Goal: Check status: Check status

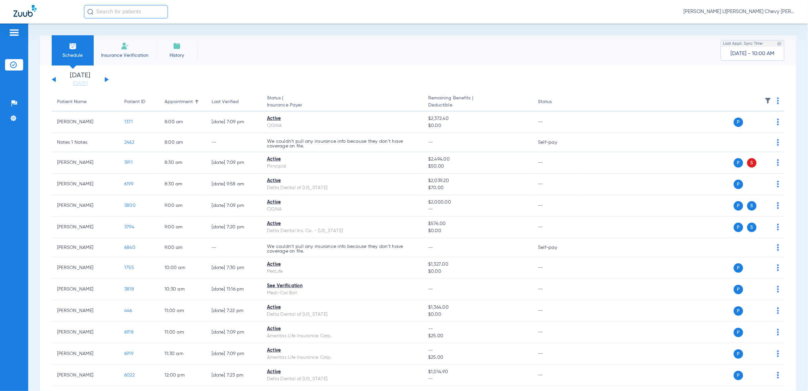
click at [116, 8] on input "text" at bounding box center [126, 11] width 84 height 13
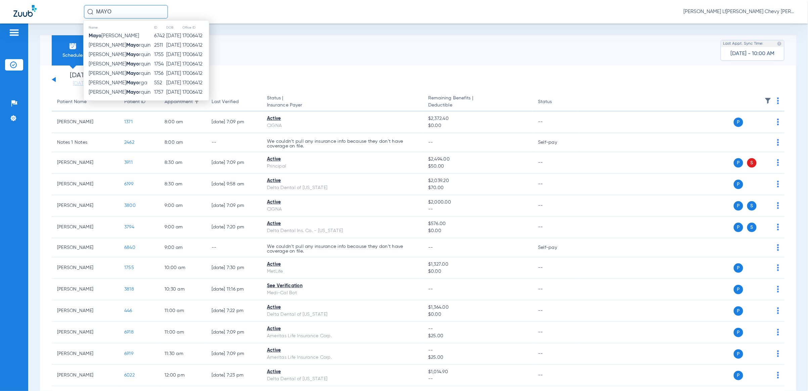
type input "MAYO"
click at [126, 64] on strong "Mayo" at bounding box center [132, 63] width 13 height 5
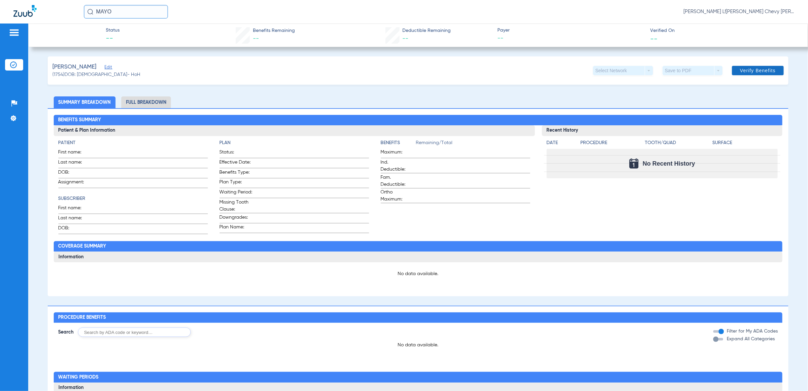
click at [751, 64] on span at bounding box center [758, 70] width 52 height 16
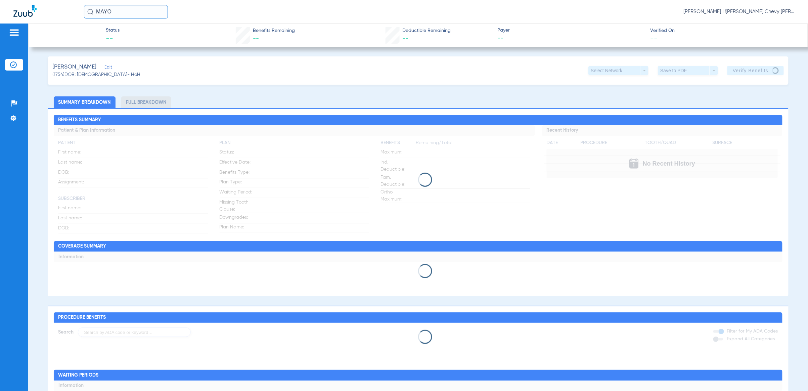
click at [136, 12] on input "MAYO" at bounding box center [126, 11] width 84 height 13
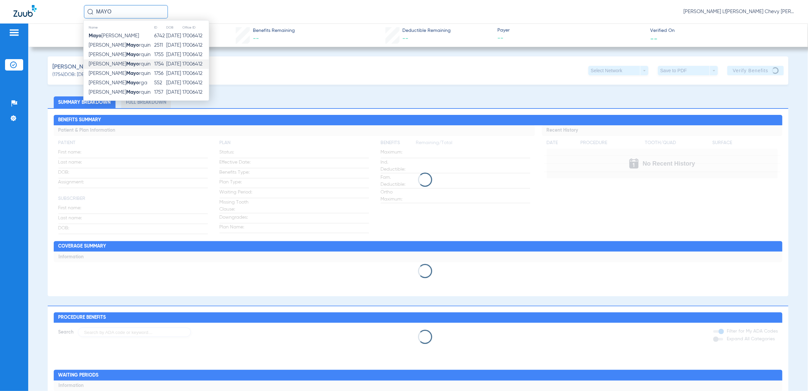
click at [126, 54] on strong "Mayo" at bounding box center [132, 54] width 13 height 5
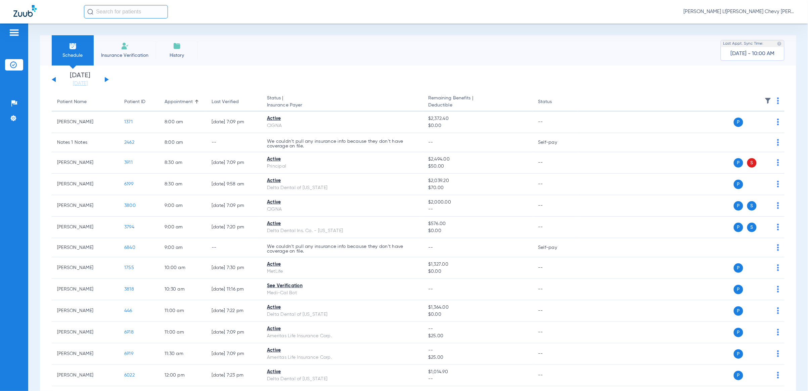
click at [128, 14] on input "text" at bounding box center [126, 11] width 84 height 13
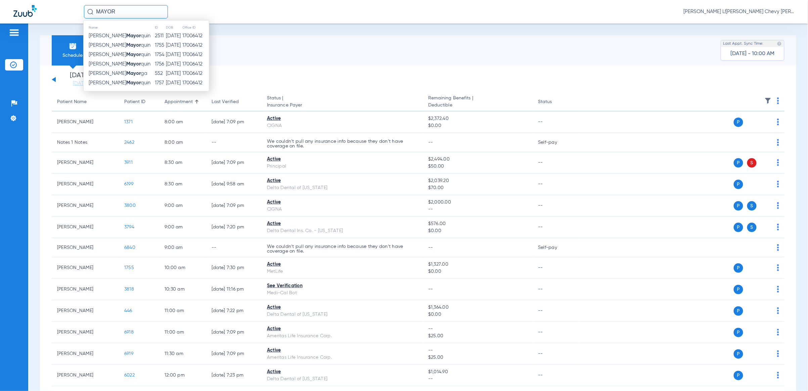
type input "MAYOR"
click at [116, 48] on td "[PERSON_NAME] Mayor [PERSON_NAME]" at bounding box center [119, 45] width 71 height 9
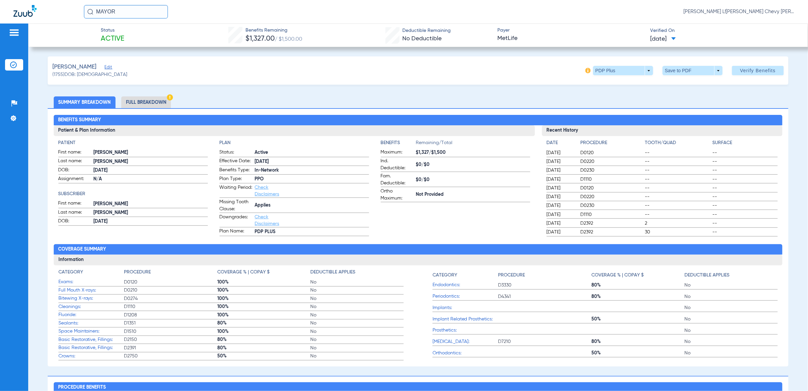
drag, startPoint x: 476, startPoint y: 318, endPoint x: 478, endPoint y: 343, distance: 25.7
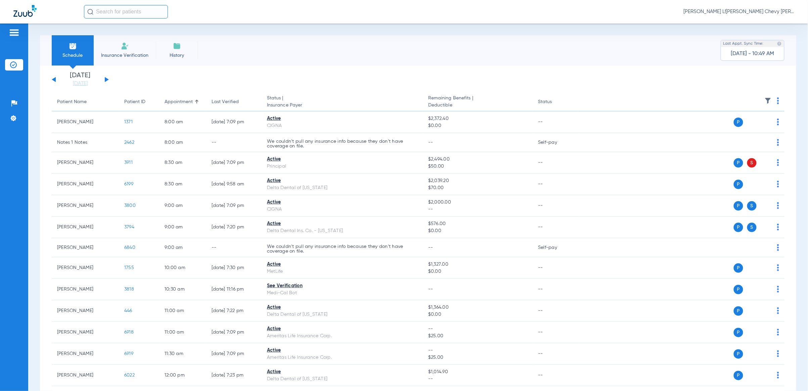
click at [122, 11] on input "text" at bounding box center [126, 11] width 84 height 13
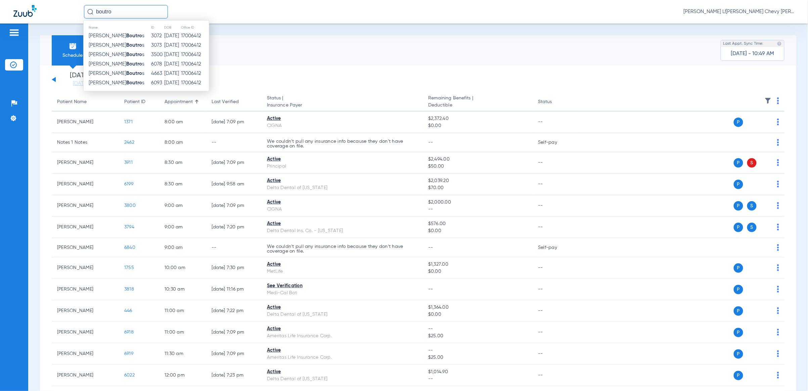
type input "boutro"
click at [126, 56] on strong "Boutro" at bounding box center [134, 54] width 16 height 5
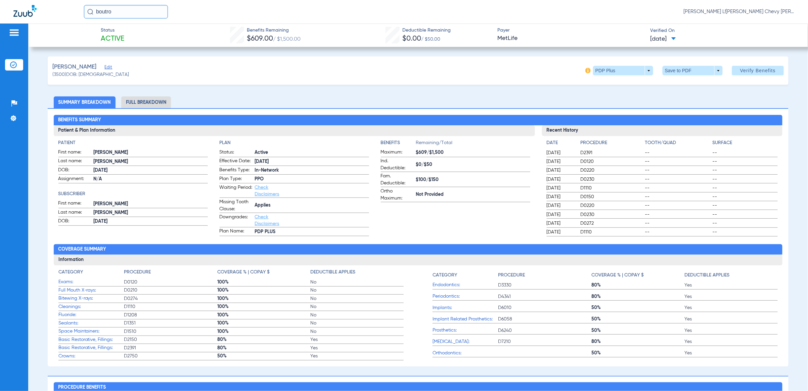
click at [676, 37] on span at bounding box center [674, 39] width 5 height 4
